Goal: Task Accomplishment & Management: Manage account settings

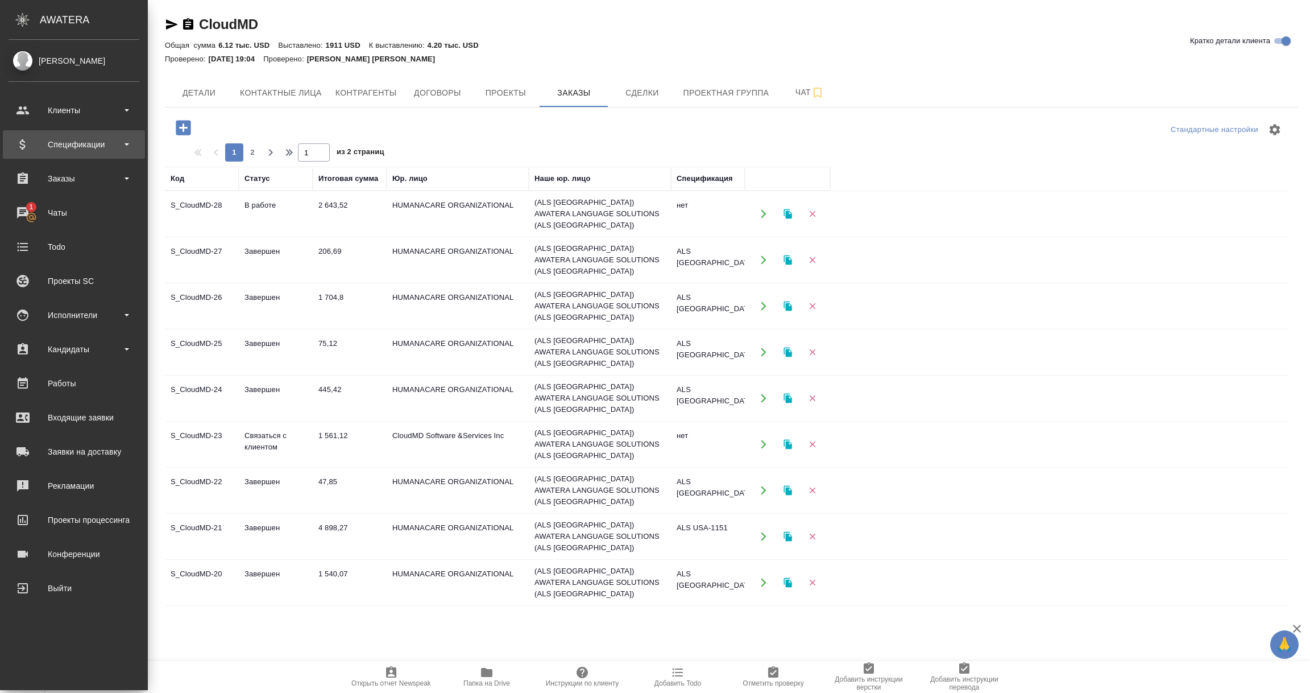
click at [60, 146] on div "Спецификации" at bounding box center [74, 144] width 131 height 17
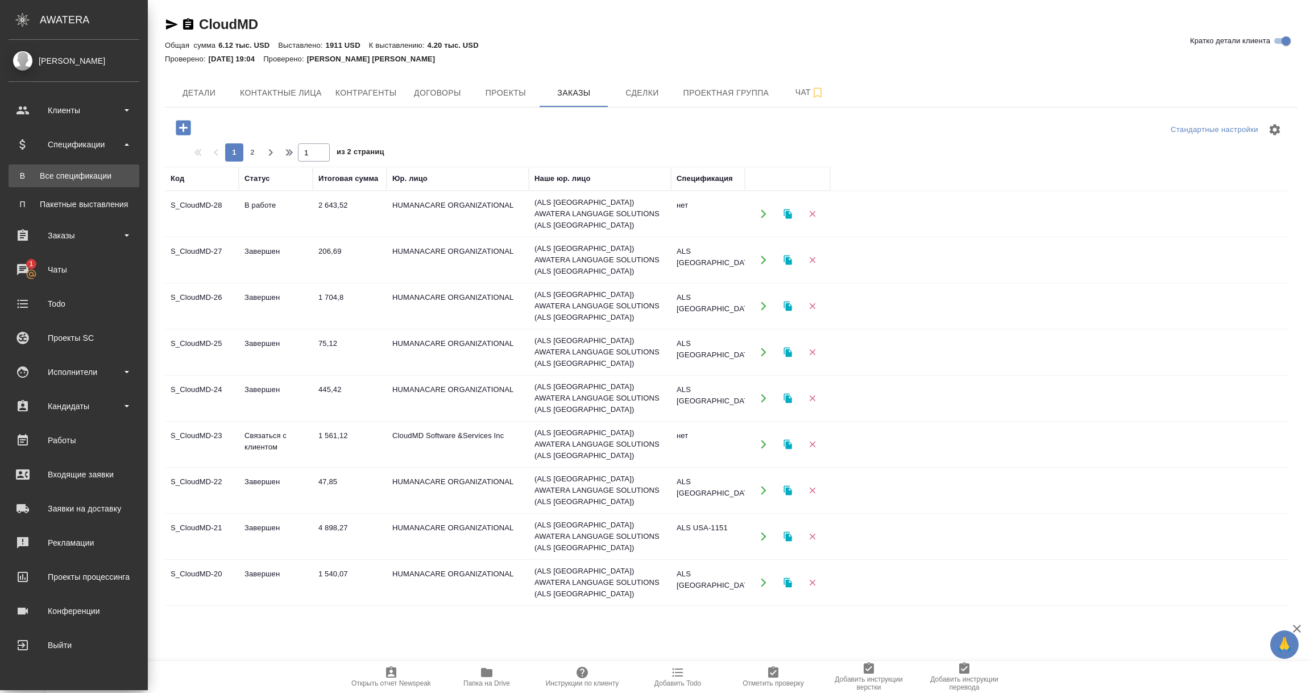
click at [61, 168] on link "В Все спецификации" at bounding box center [74, 175] width 131 height 23
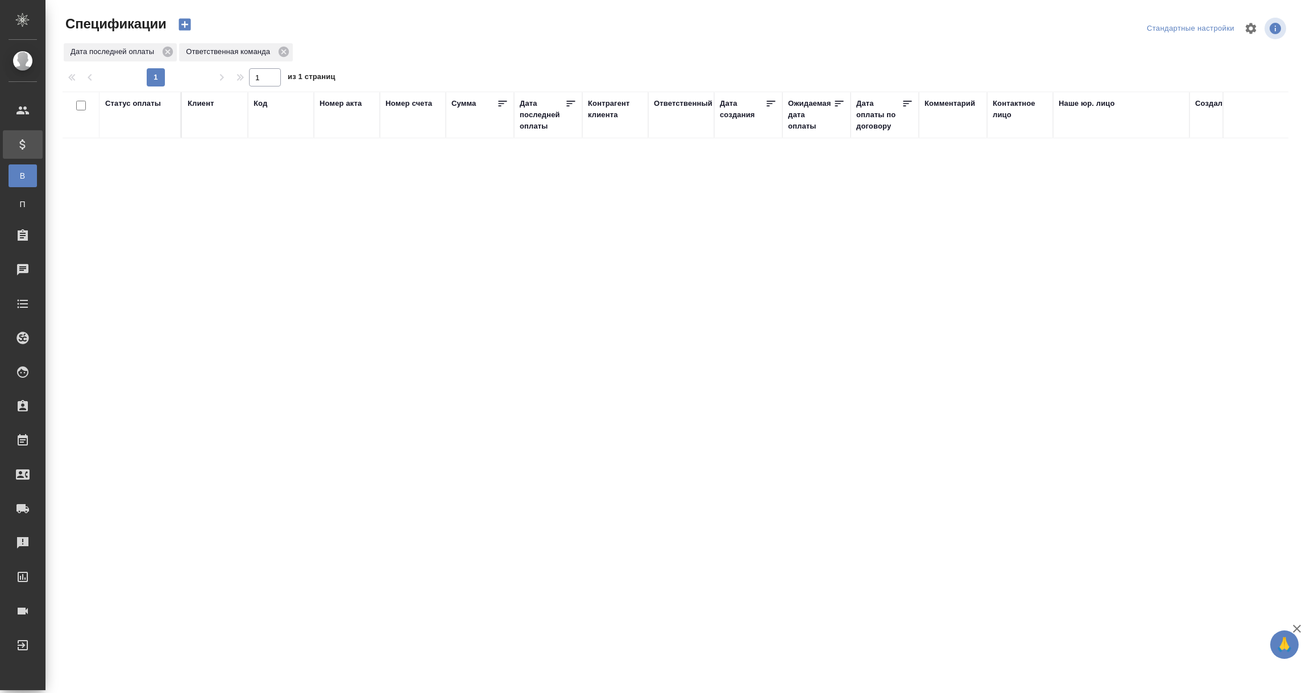
click at [554, 114] on div "Дата последней оплаты" at bounding box center [542, 115] width 45 height 34
click at [552, 151] on input "1.09-2.09" at bounding box center [552, 144] width 50 height 16
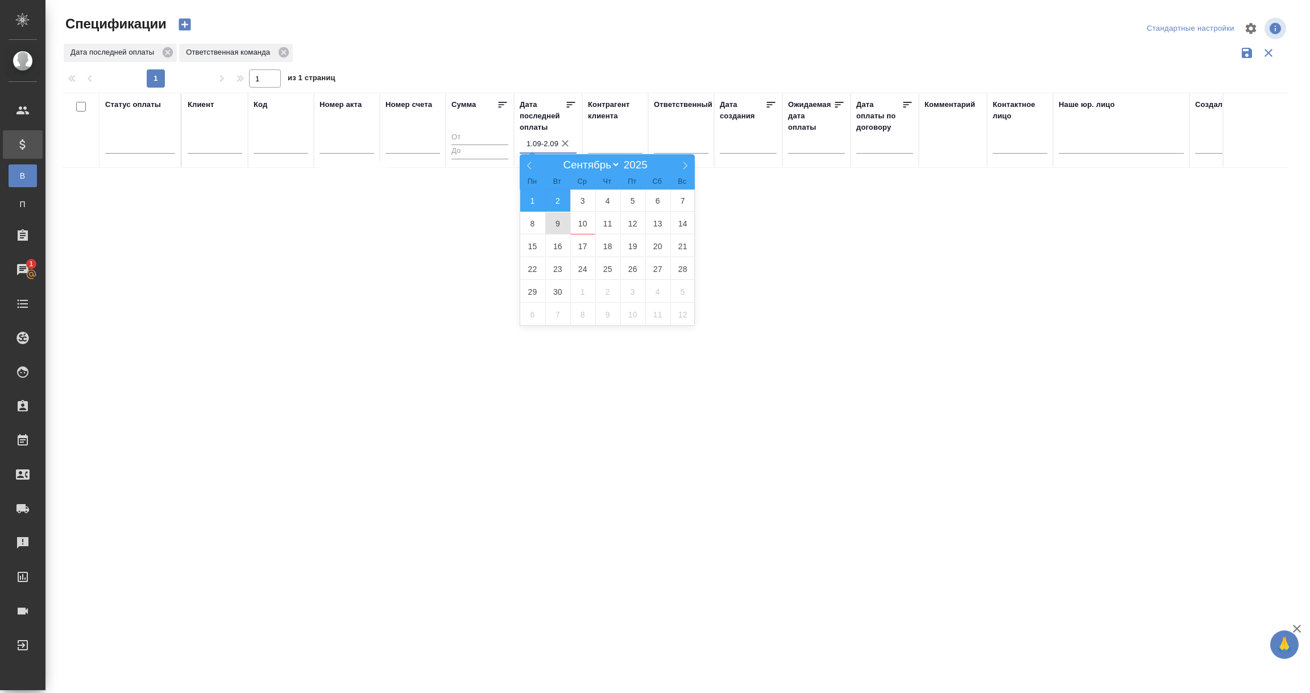
click at [552, 228] on span "9" at bounding box center [557, 223] width 25 height 22
click at [585, 222] on span "10" at bounding box center [582, 223] width 25 height 22
type div "2025-09-08T21:00:00.000Z — 2025-09-09T21:00:00.000Z"
type input "9.09-10.09"
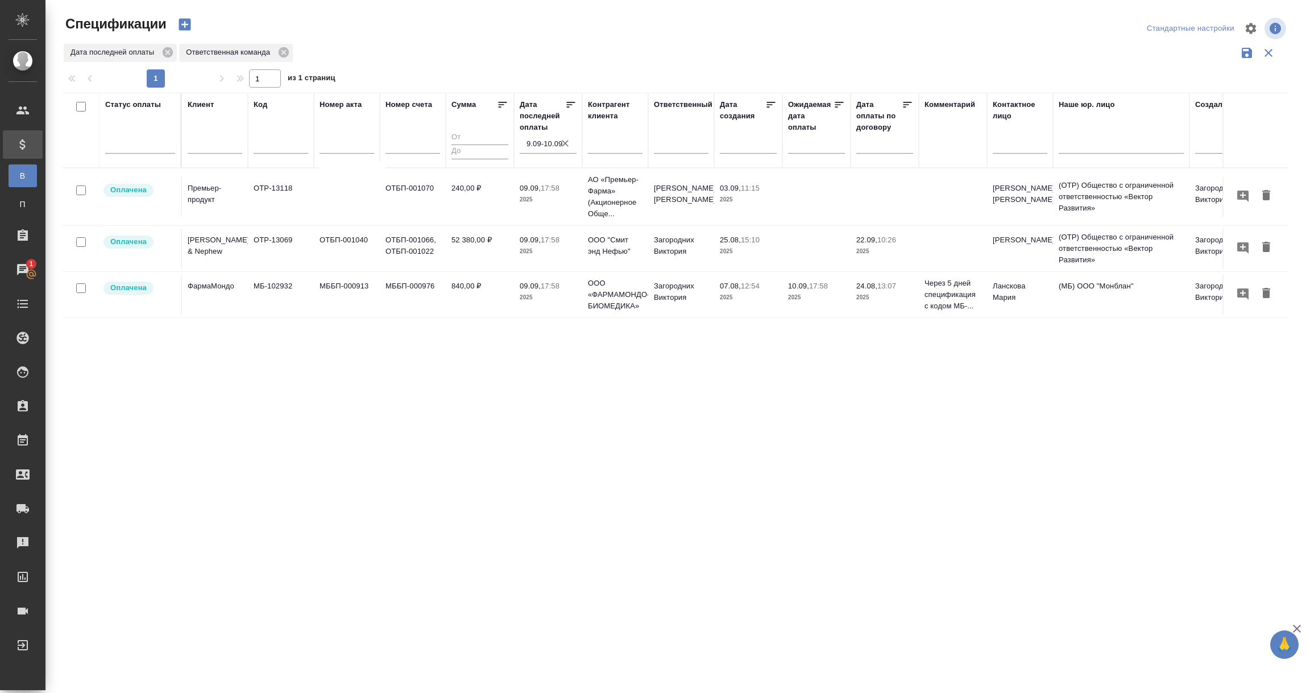
click at [217, 258] on td "Smith & Nephew" at bounding box center [215, 249] width 66 height 40
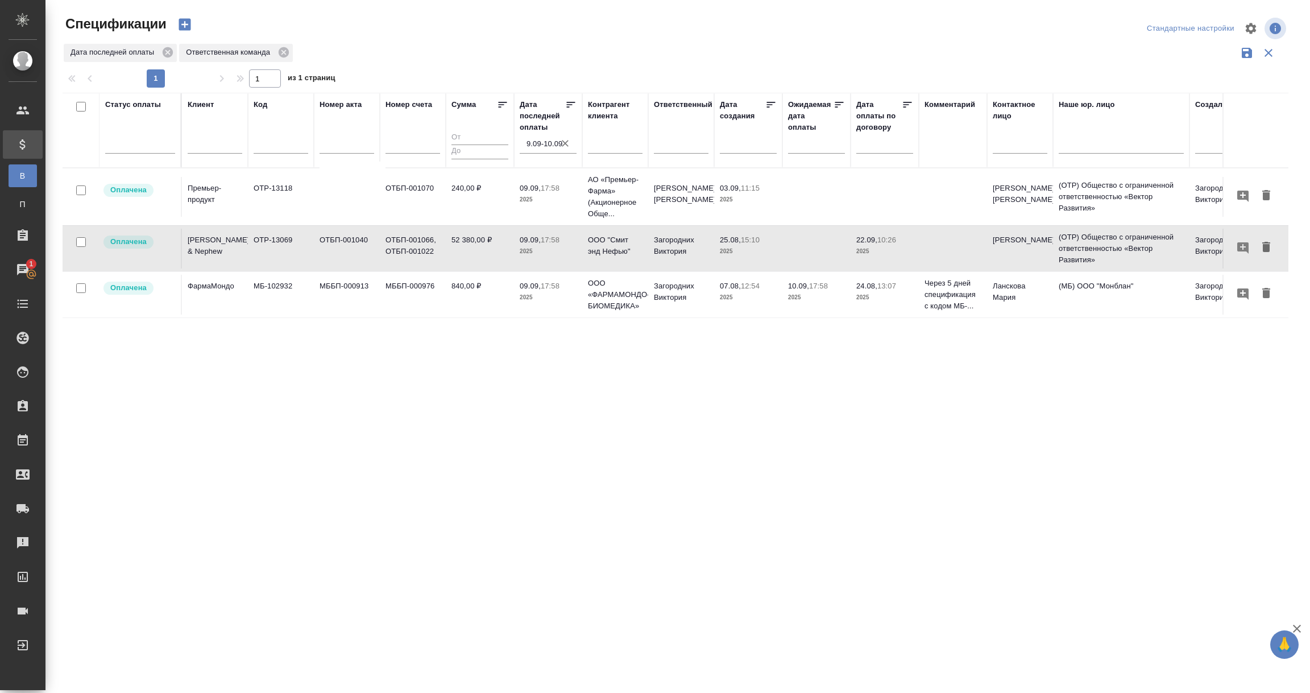
click at [217, 258] on td "Smith & Nephew" at bounding box center [215, 249] width 66 height 40
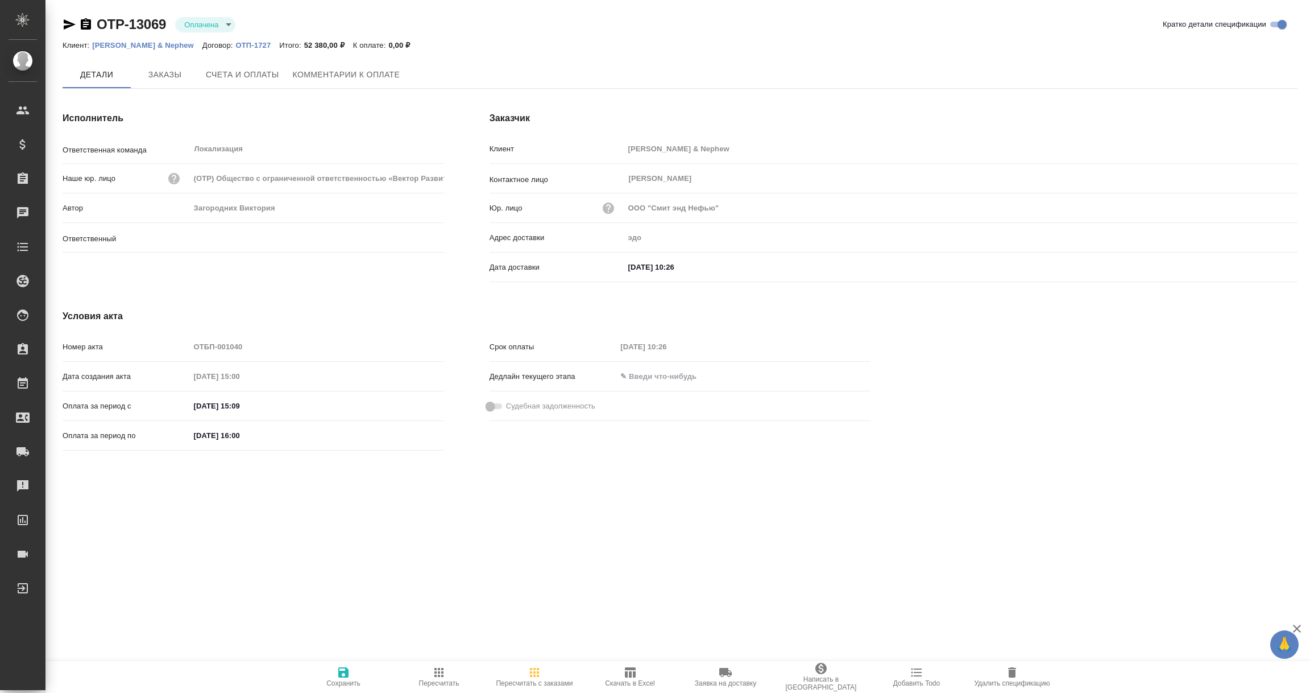
type input "Загородних Виктория"
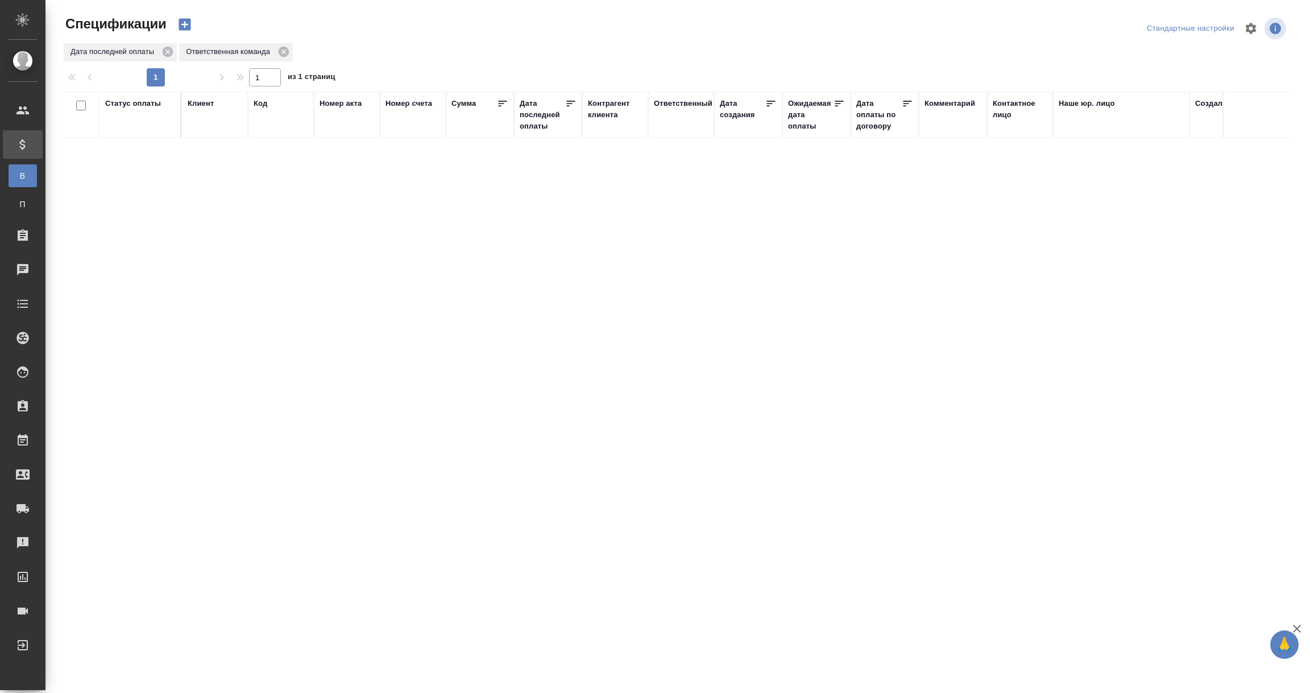
click at [541, 123] on div "Дата последней оплаты" at bounding box center [542, 115] width 45 height 34
click at [544, 145] on input "1.09-2.09" at bounding box center [552, 144] width 50 height 16
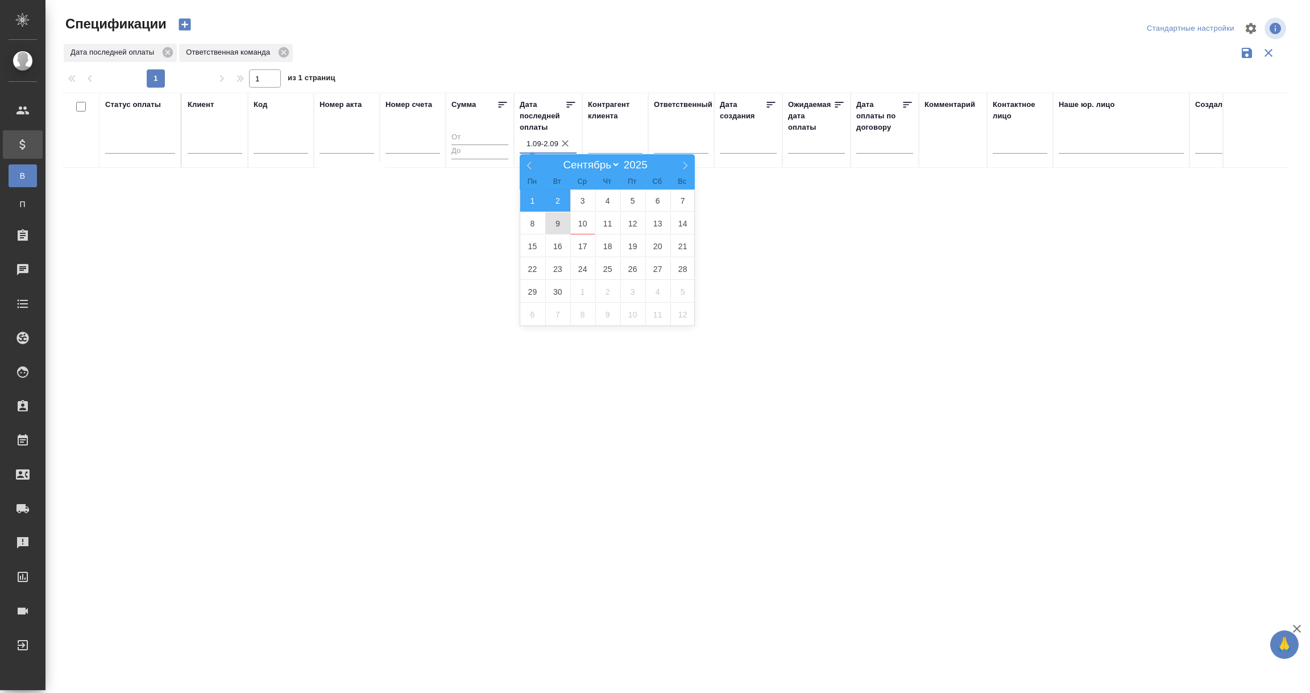
click at [557, 224] on span "9" at bounding box center [557, 223] width 25 height 22
click at [589, 223] on span "10" at bounding box center [582, 223] width 25 height 22
type div "2025-09-08T21:00:00.000Z — 2025-09-09T21:00:00.000Z"
type input "9.09-10.09"
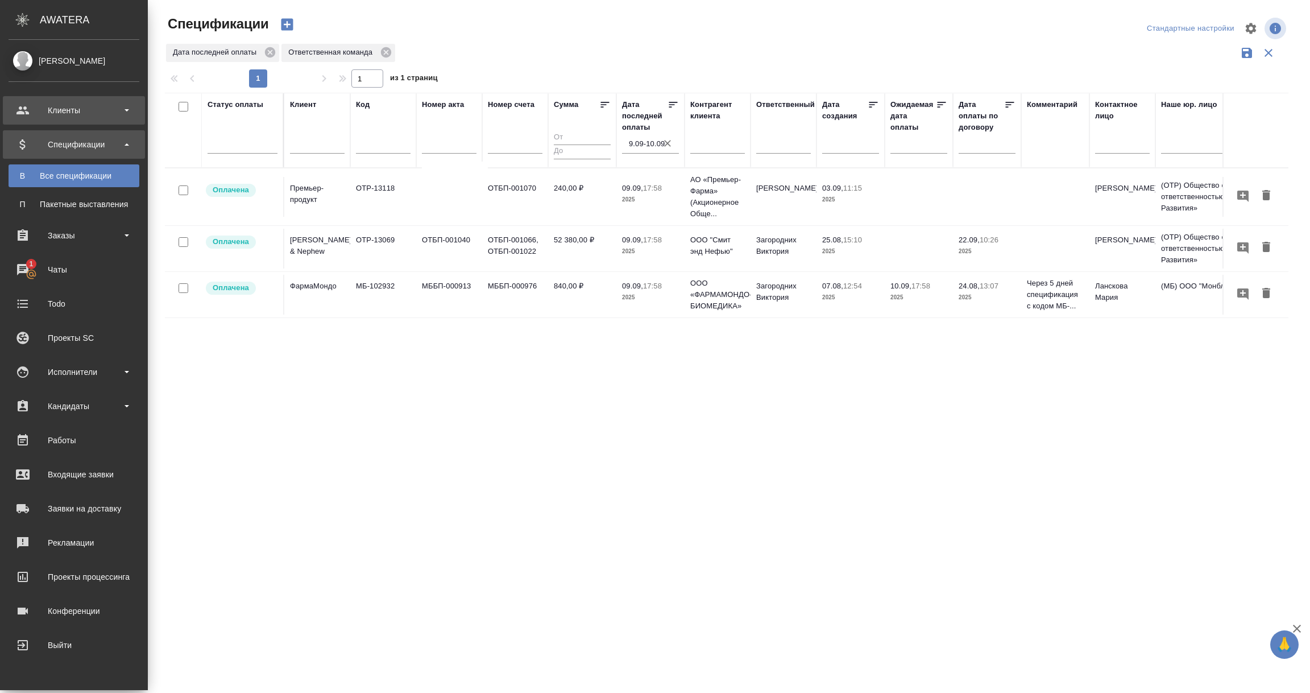
click at [73, 103] on div "Клиенты" at bounding box center [74, 110] width 131 height 17
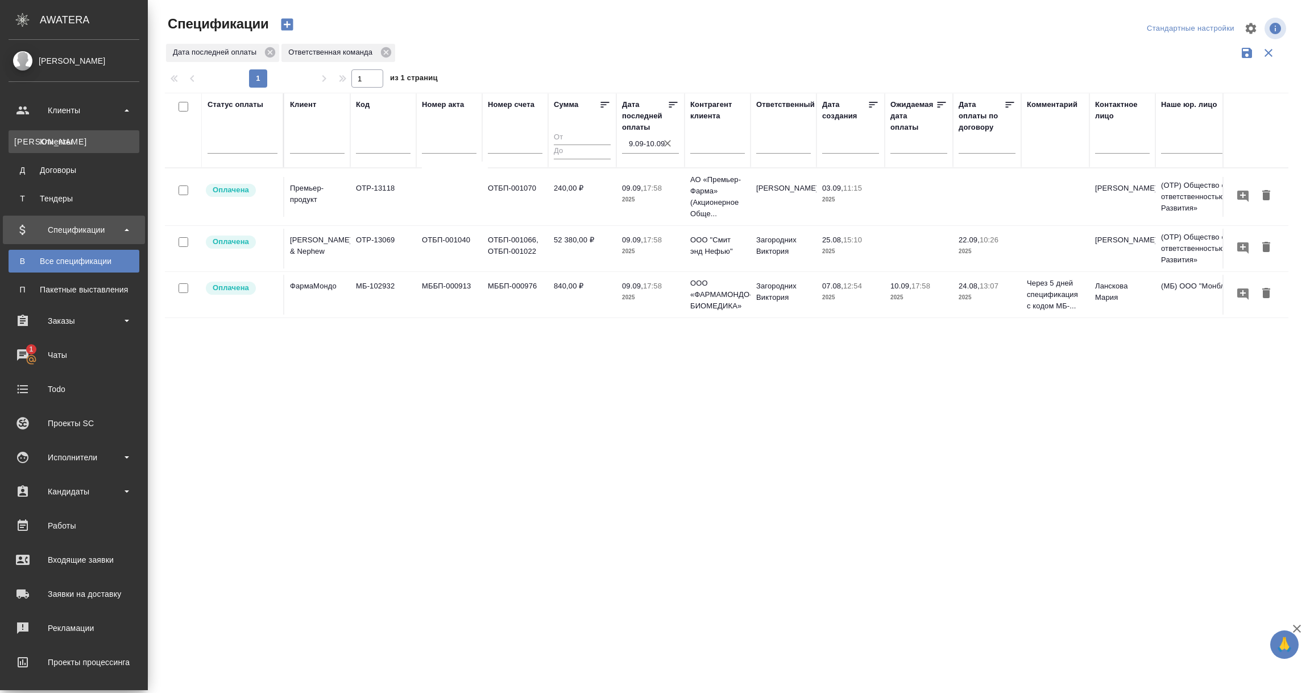
click at [56, 140] on div "Клиенты" at bounding box center [73, 141] width 119 height 11
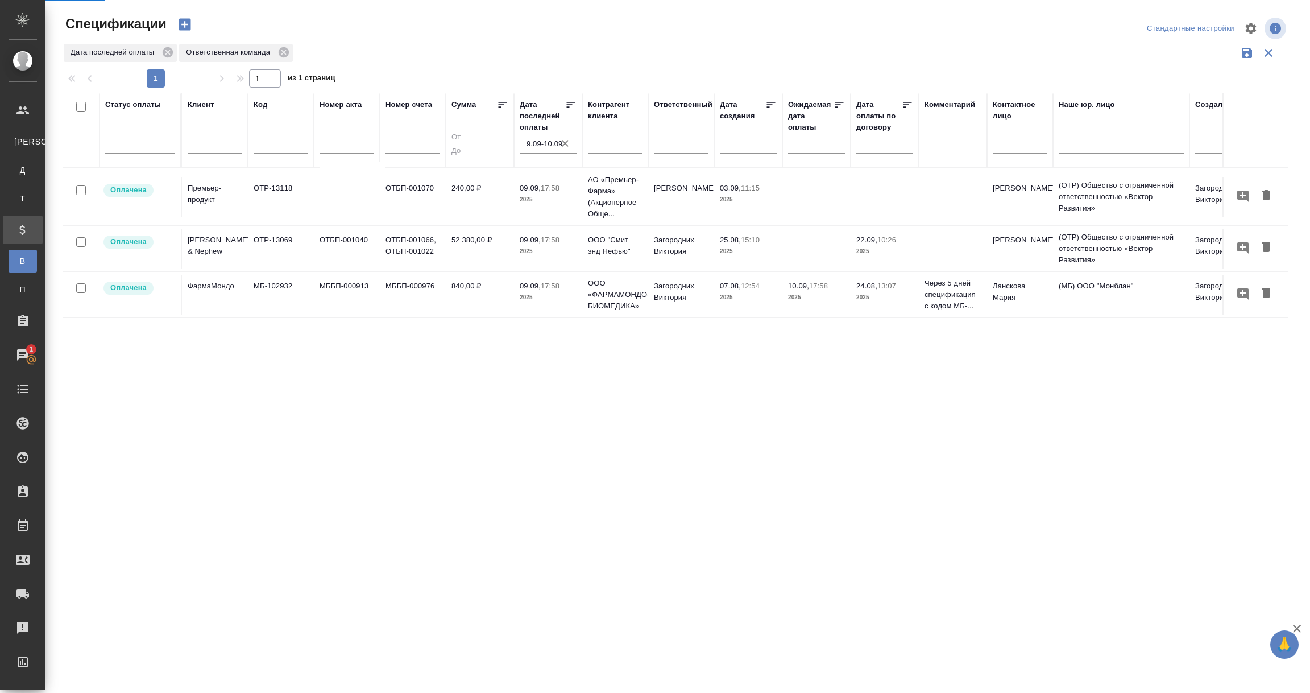
select select "RU"
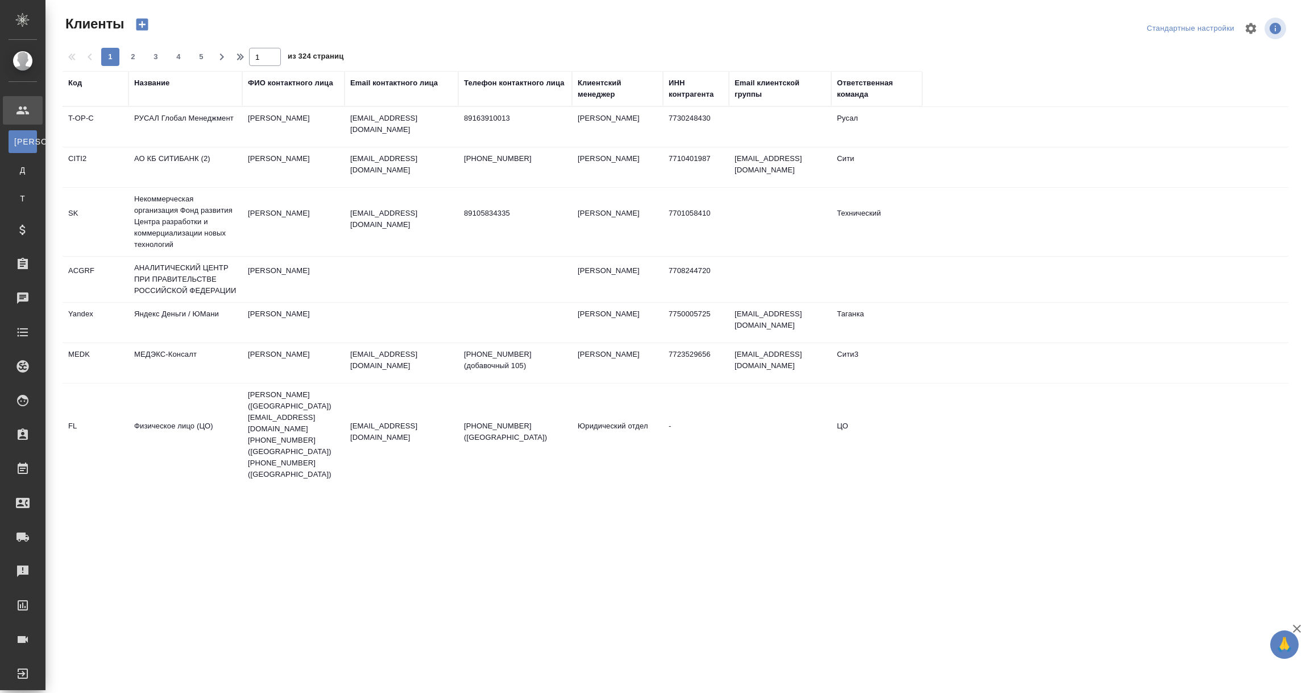
click at [151, 84] on div "Название" at bounding box center [151, 82] width 35 height 11
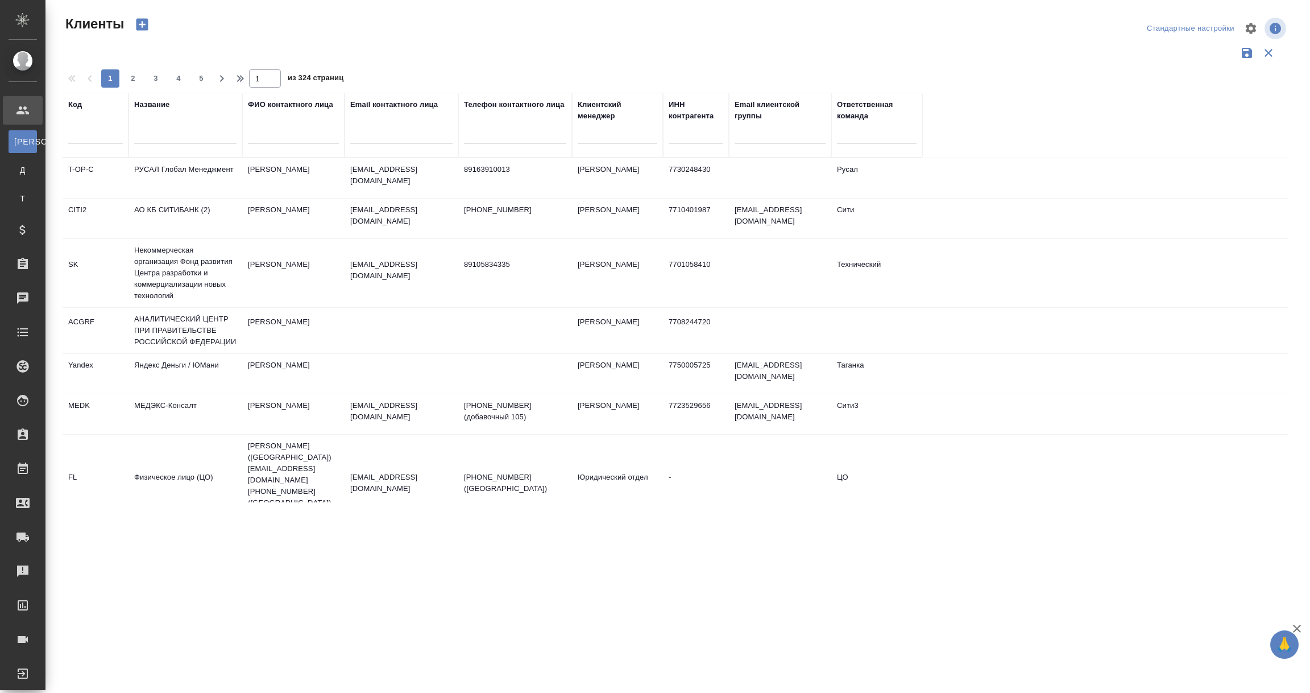
click at [154, 124] on div at bounding box center [185, 137] width 102 height 28
click at [153, 137] on input "text" at bounding box center [185, 136] width 102 height 14
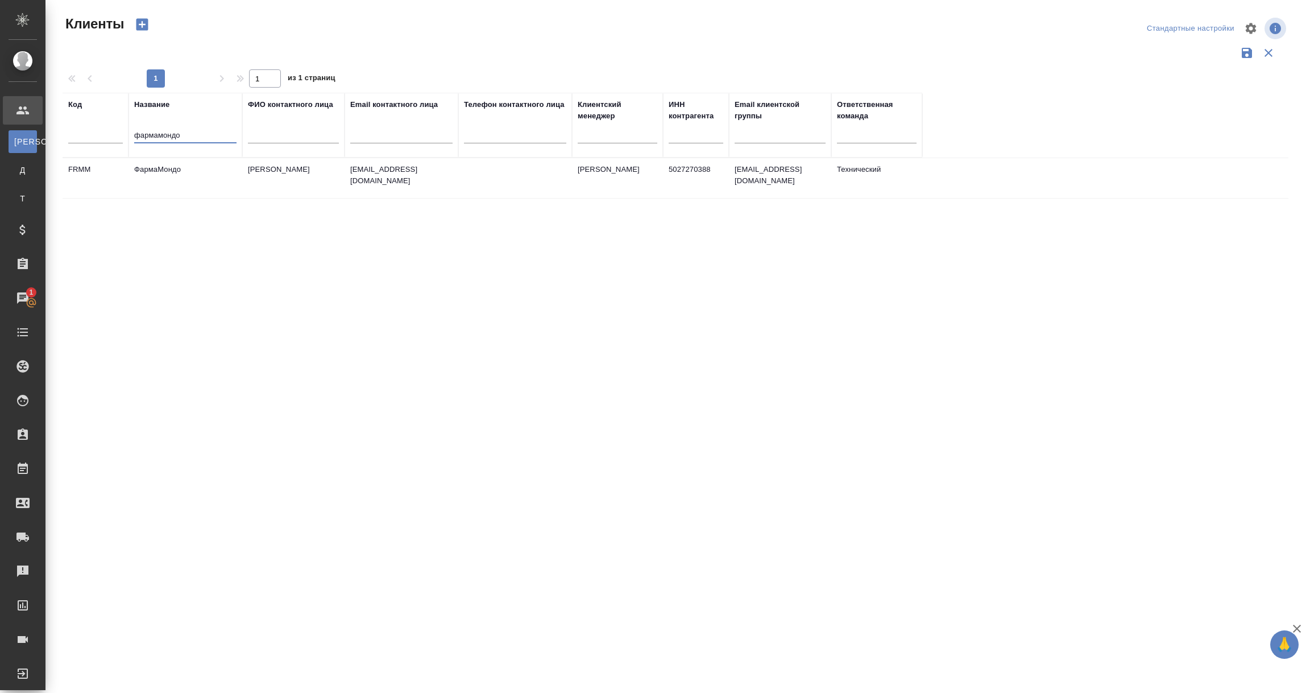
type input "фармамондо"
click at [159, 180] on td "ФармаМондо" at bounding box center [186, 178] width 114 height 40
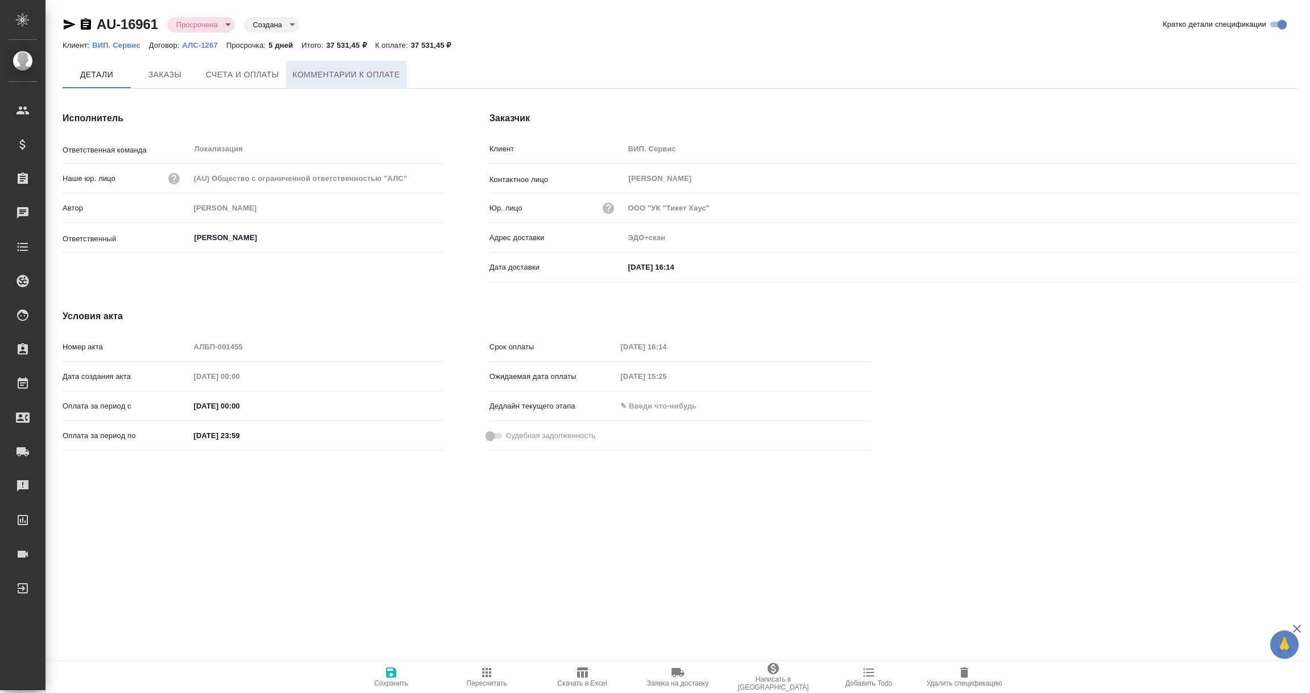
click at [362, 69] on span "Комментарии к оплате" at bounding box center [346, 75] width 107 height 14
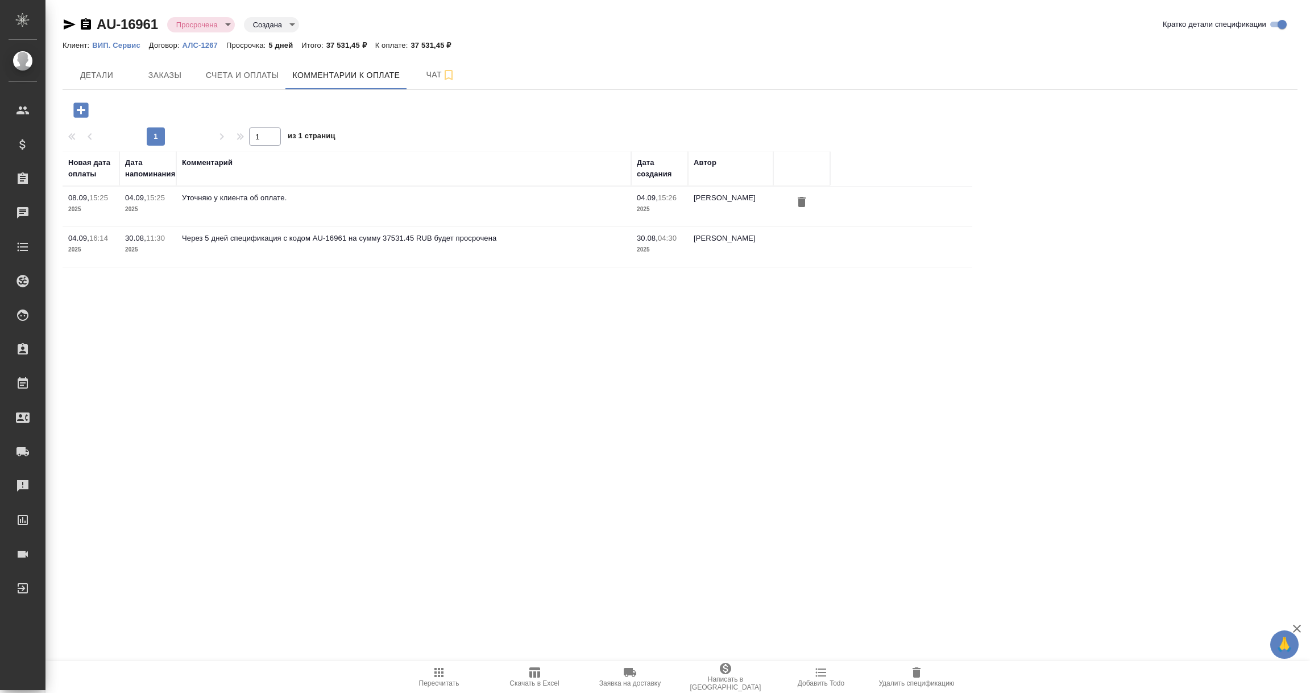
click at [81, 105] on icon "button" at bounding box center [80, 109] width 15 height 15
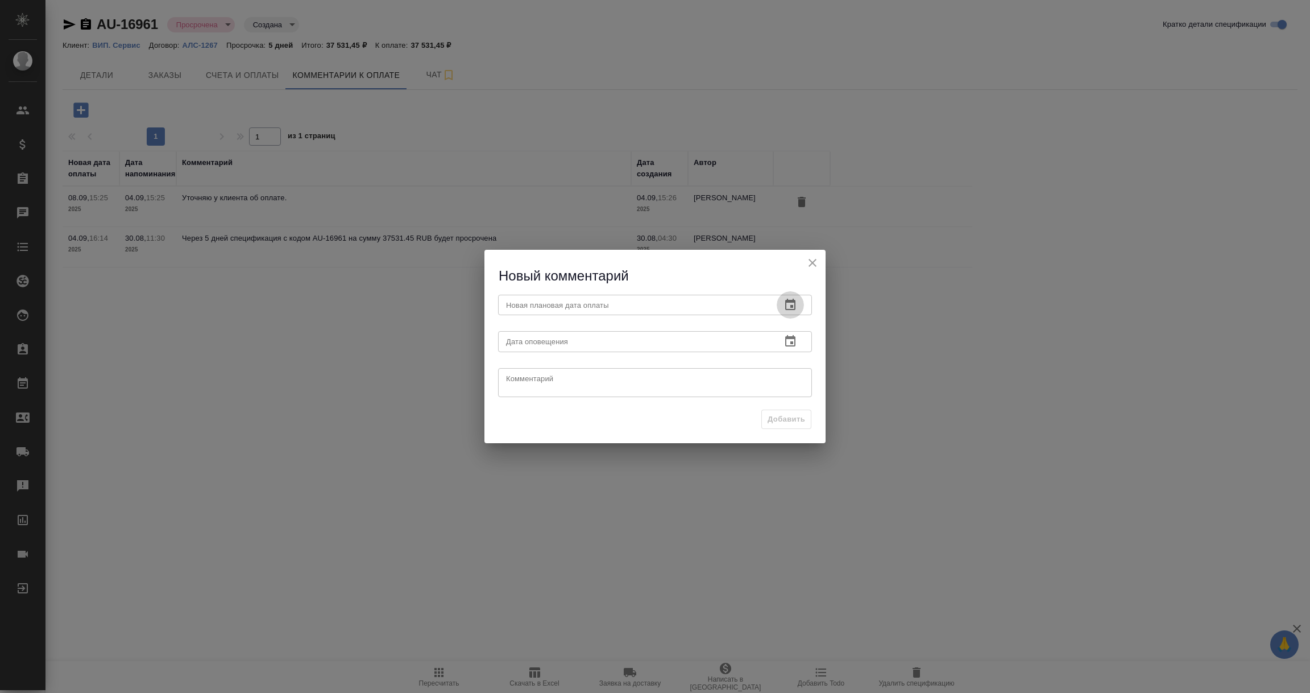
click at [790, 306] on icon "button" at bounding box center [791, 305] width 14 height 14
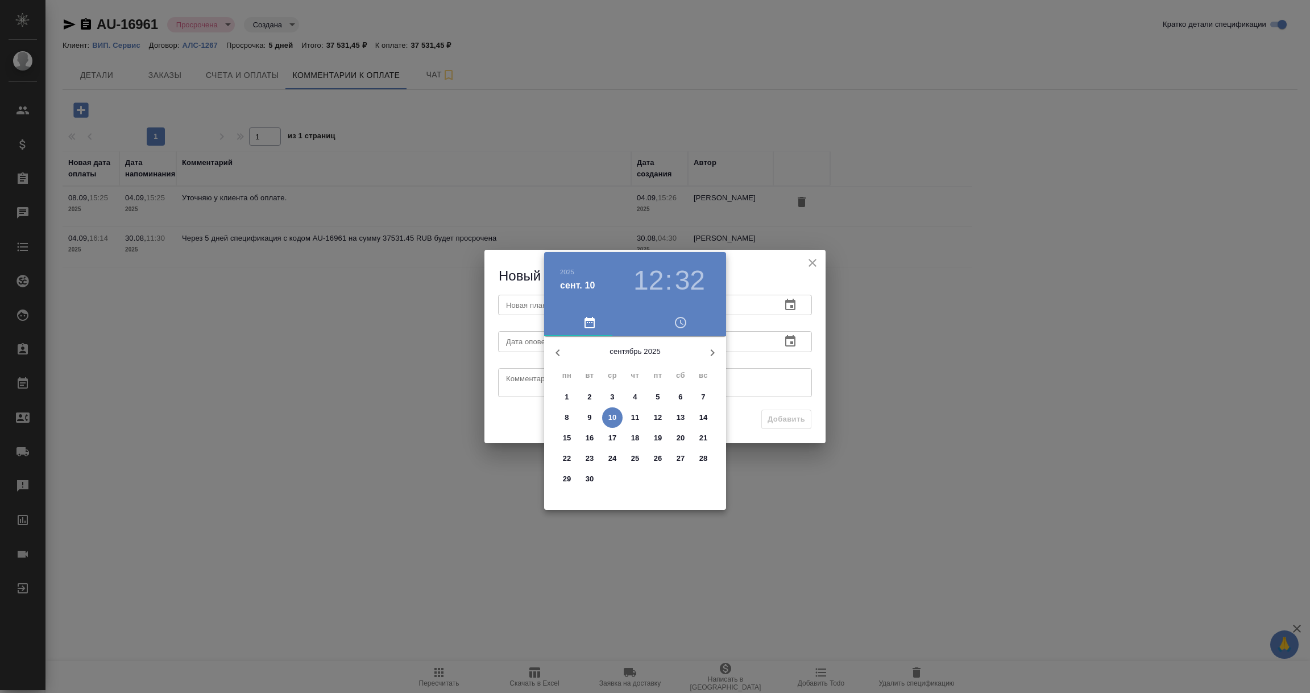
click at [657, 419] on p "12" at bounding box center [658, 417] width 9 height 11
type input "[DATE] 12:32"
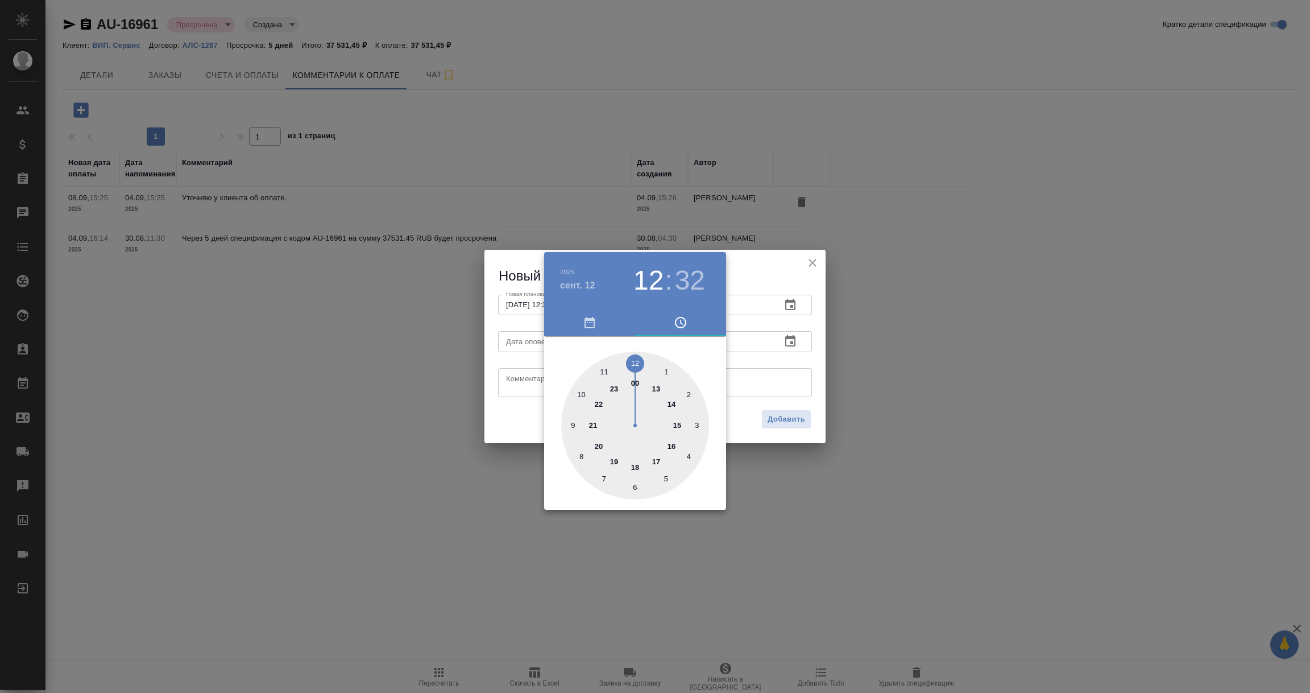
click at [781, 369] on div at bounding box center [655, 346] width 1310 height 693
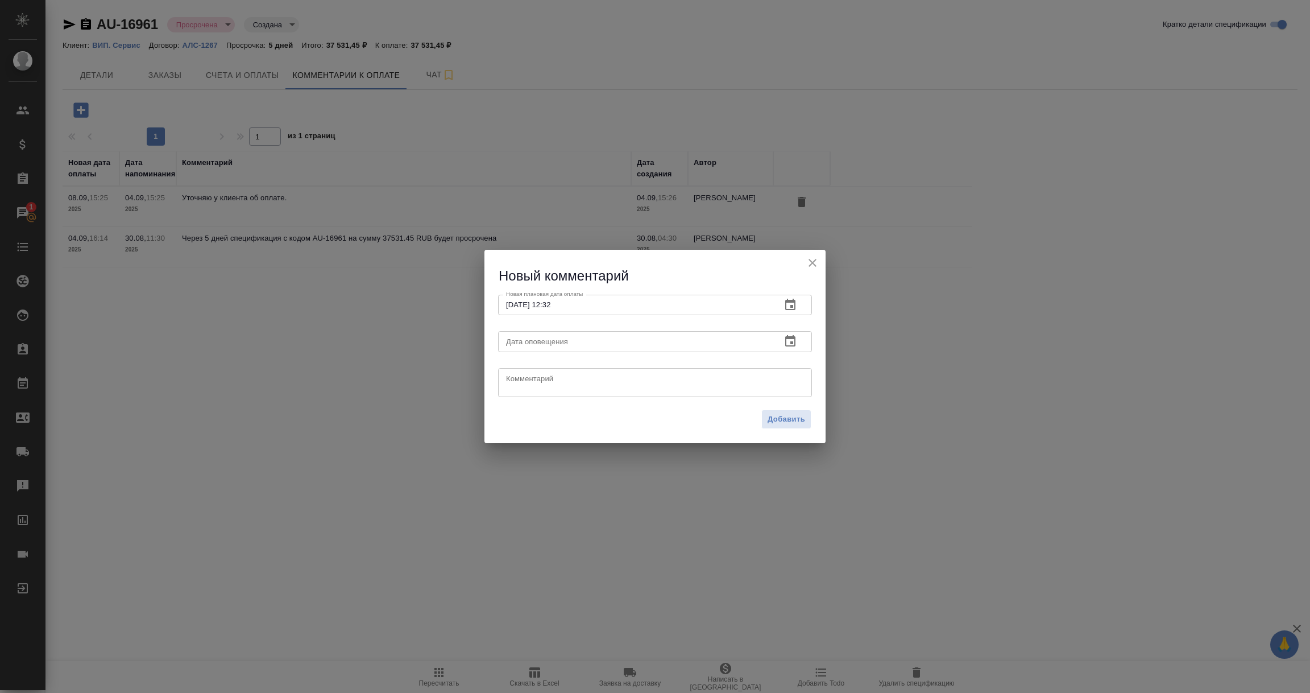
click at [791, 342] on icon "button" at bounding box center [790, 340] width 10 height 11
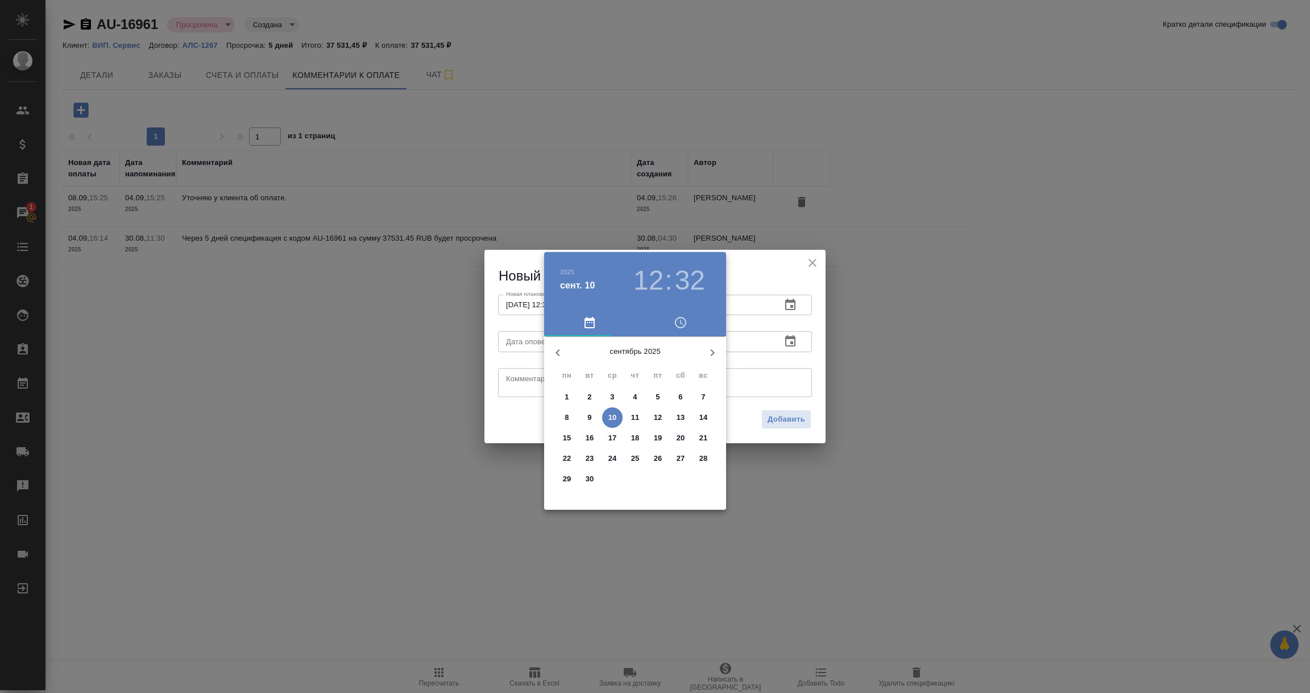
click at [615, 417] on p "10" at bounding box center [612, 417] width 9 height 11
type input "10.09.2025 12:32"
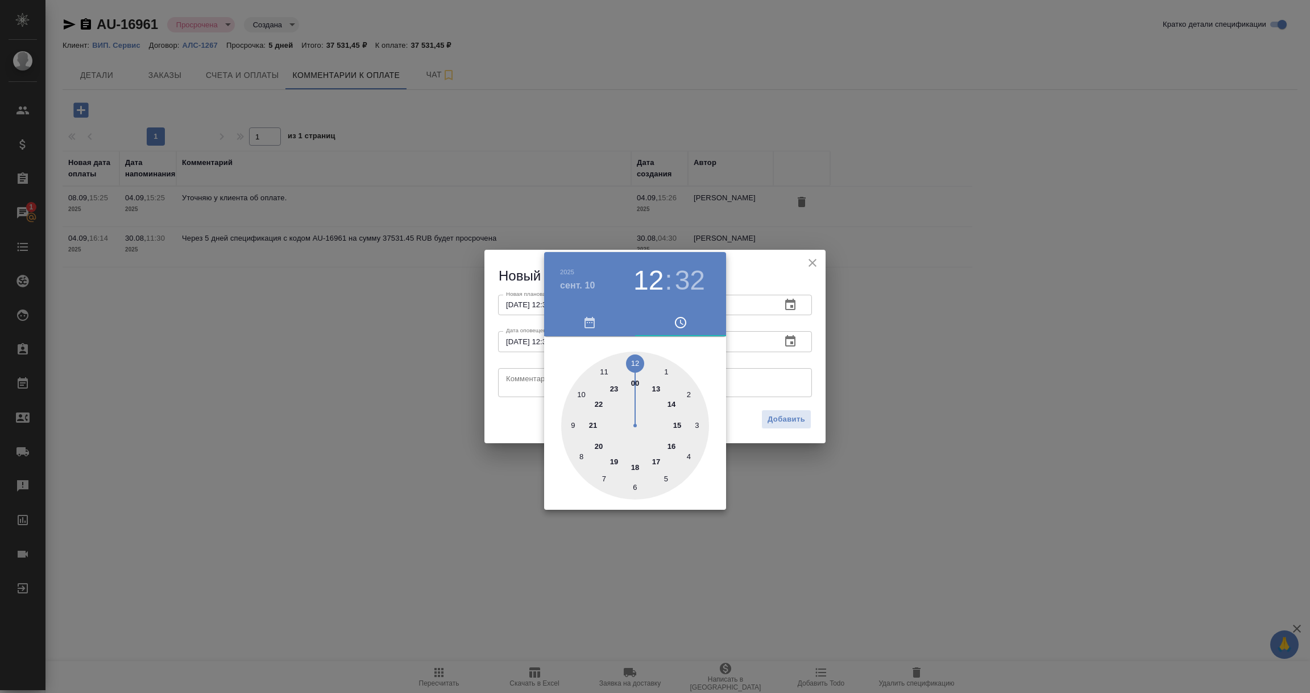
click at [511, 387] on div at bounding box center [655, 346] width 1310 height 693
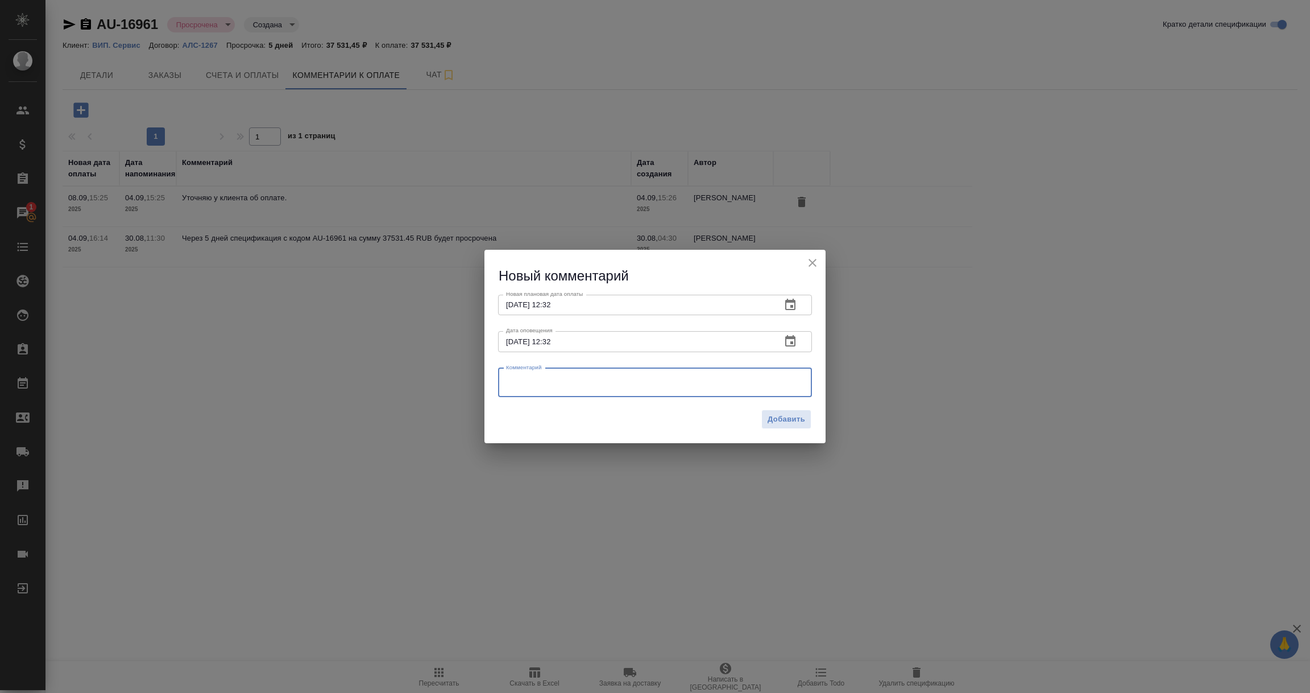
click at [511, 387] on textarea at bounding box center [655, 382] width 298 height 17
type textarea "Александр Мишин не выходит на связь, пытаемся связаться с ним и уточнить дату о…"
click at [789, 417] on span "Добавить" at bounding box center [787, 419] width 38 height 13
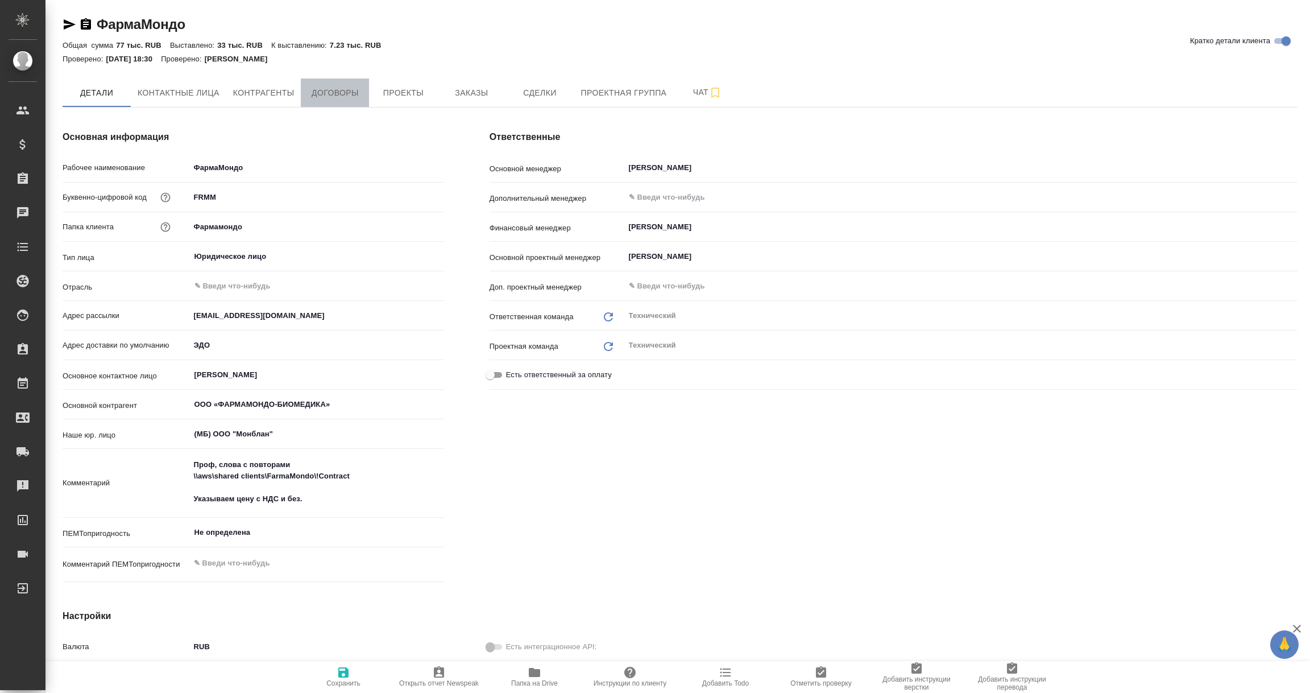
click at [332, 93] on span "Договоры" at bounding box center [335, 93] width 55 height 14
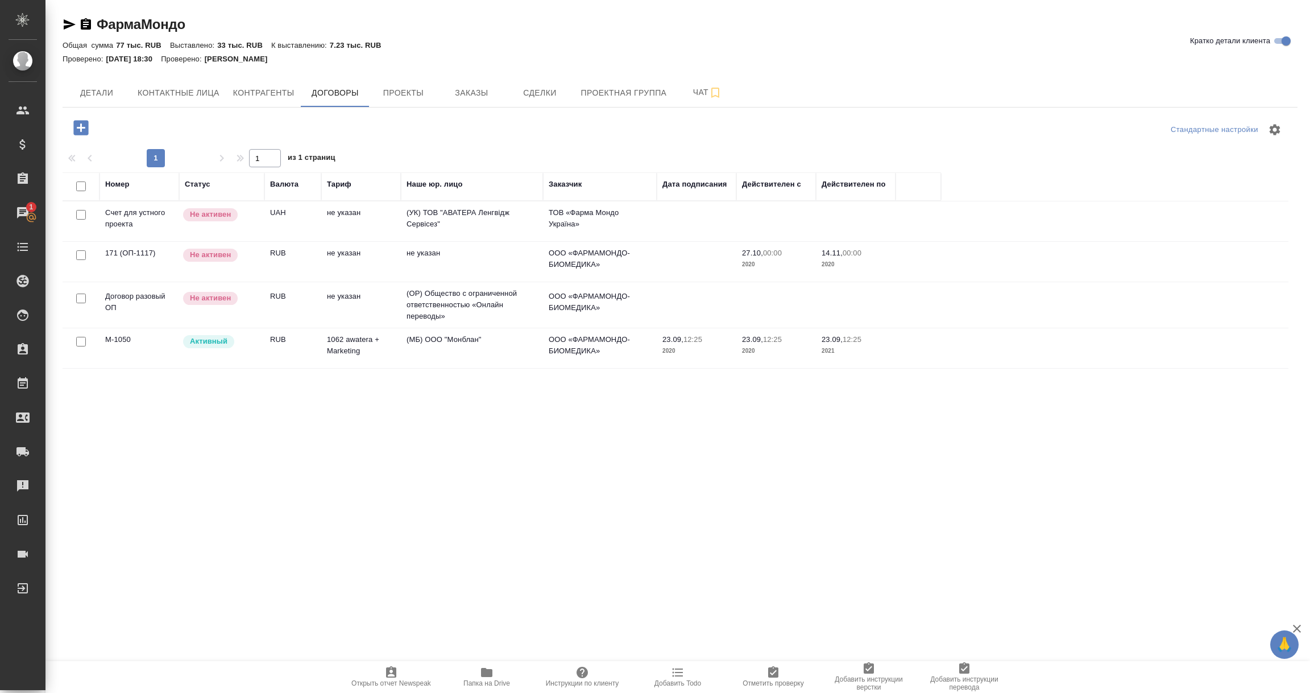
click at [118, 344] on td "М-1050" at bounding box center [140, 348] width 80 height 40
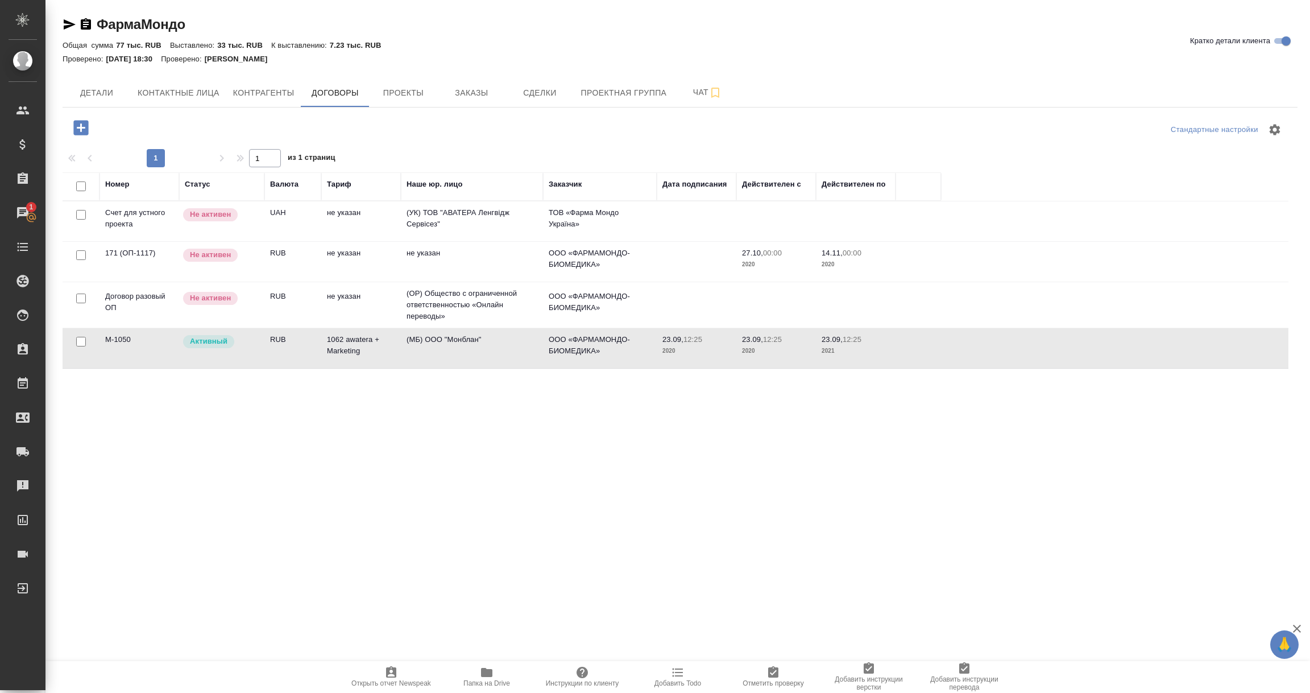
click at [118, 344] on td "М-1050" at bounding box center [140, 348] width 80 height 40
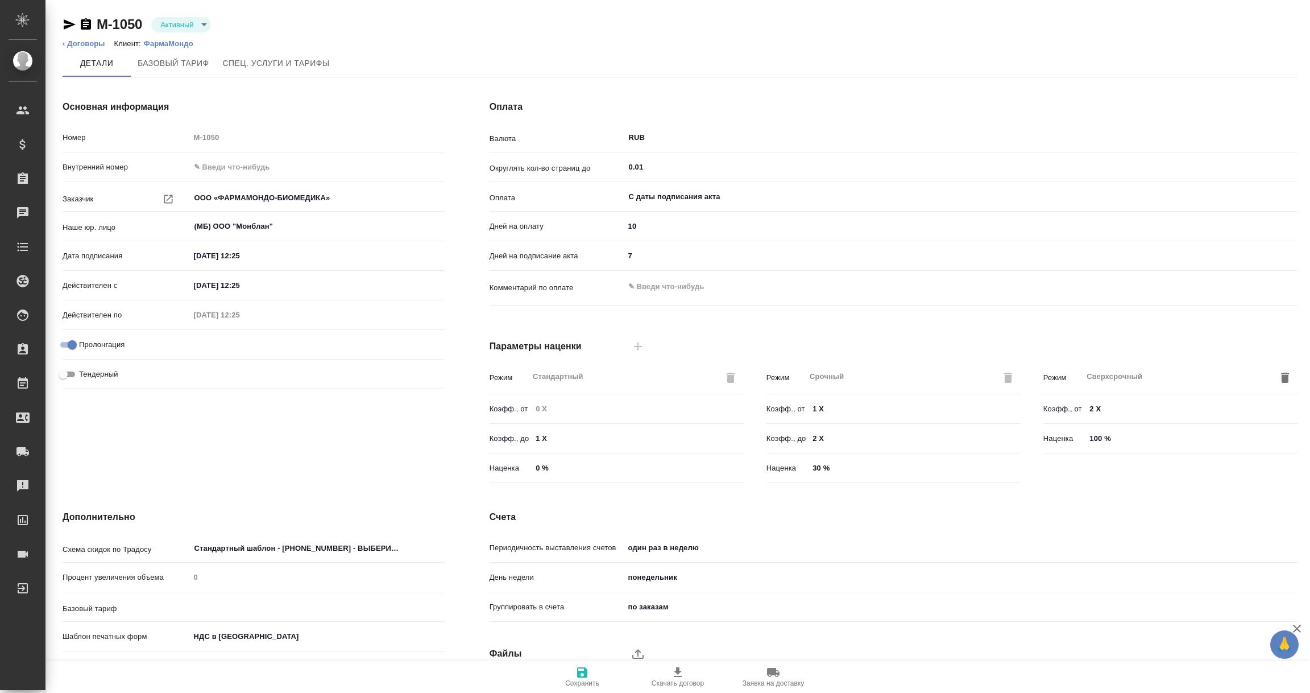
type input "1062 awatera + Marketing"
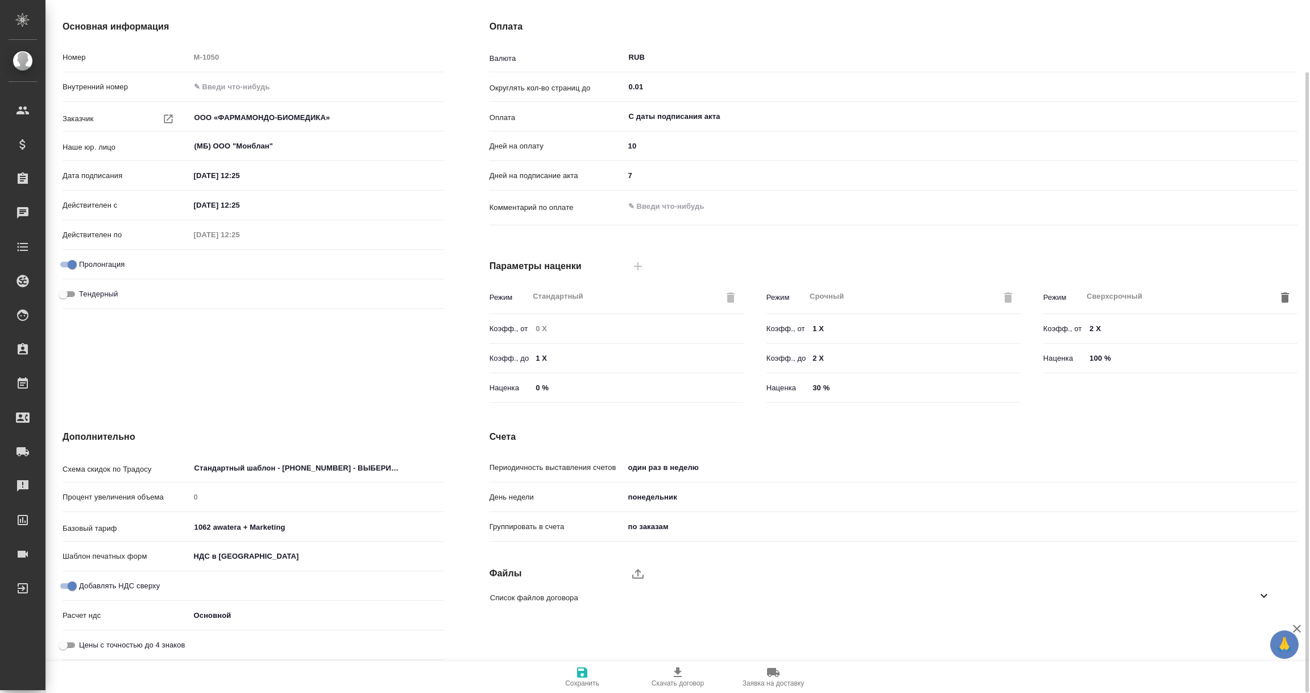
click at [1262, 599] on icon at bounding box center [1264, 596] width 14 height 14
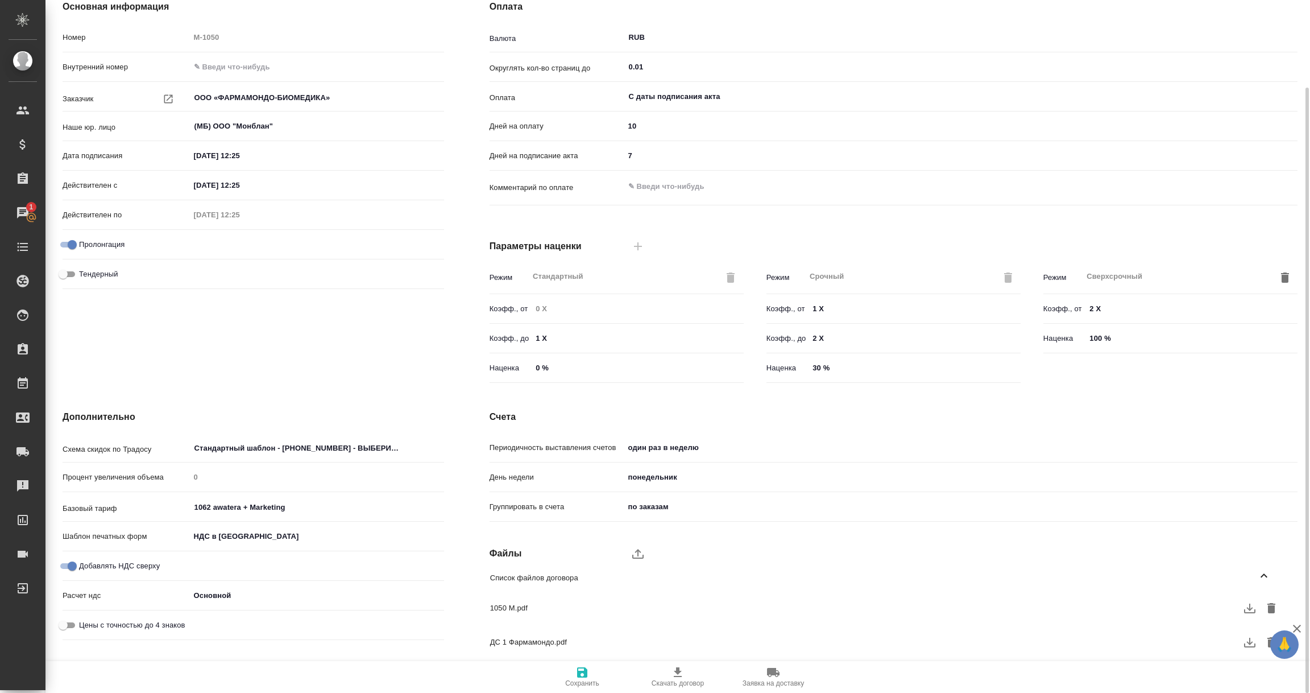
click at [1247, 642] on icon "button" at bounding box center [1250, 642] width 14 height 14
click at [633, 554] on icon "upload" at bounding box center [638, 553] width 14 height 14
click at [0, 0] on input "upload" at bounding box center [0, 0] width 0 height 0
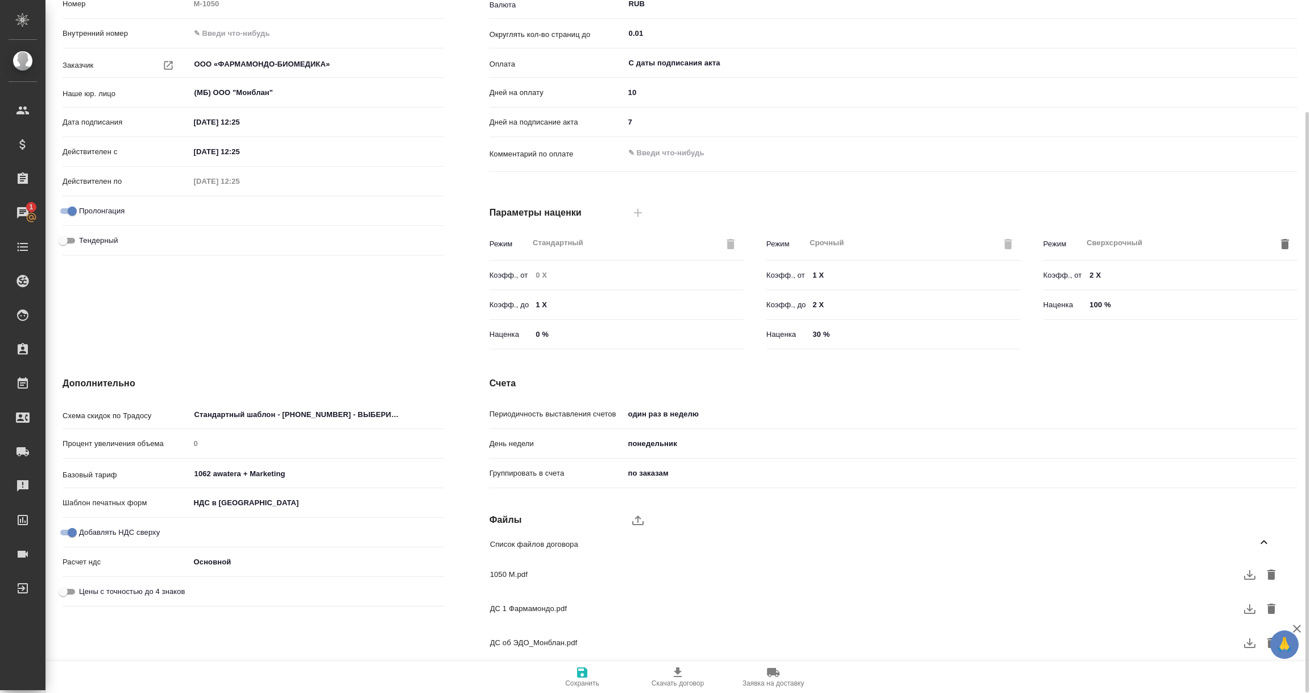
scroll to position [0, 0]
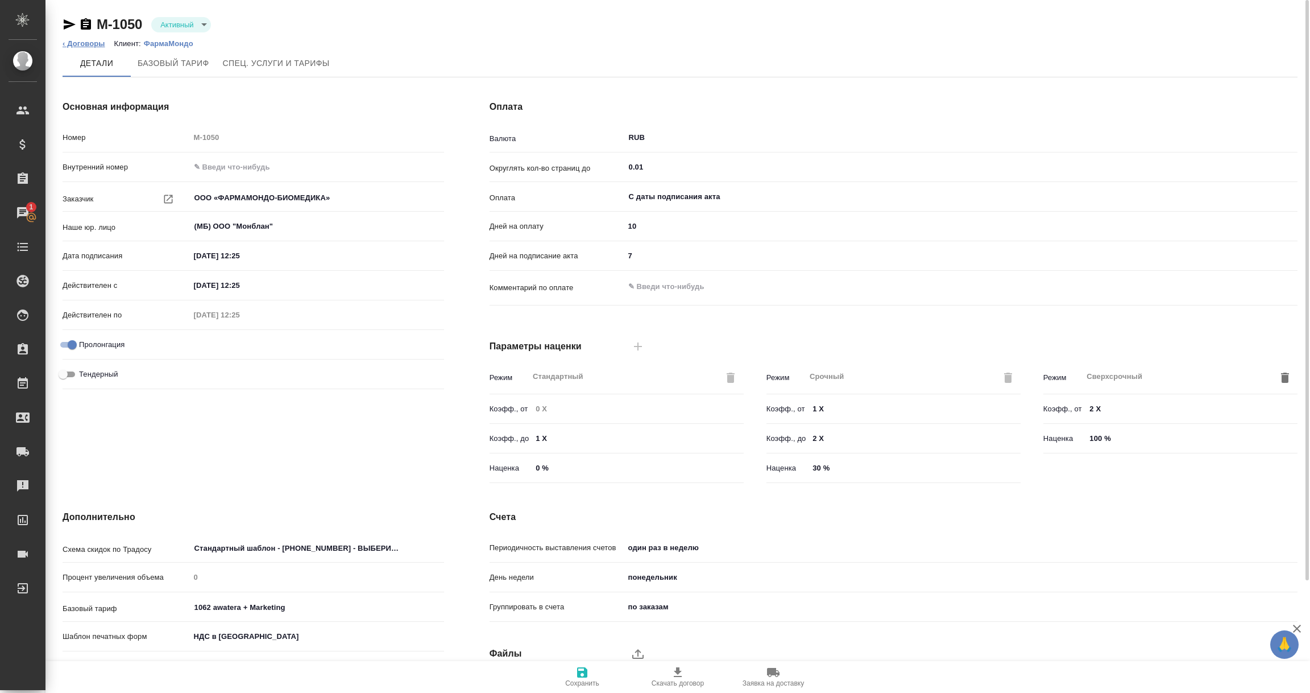
click at [82, 42] on link "‹ Договоры" at bounding box center [84, 43] width 43 height 9
